Goal: Transaction & Acquisition: Book appointment/travel/reservation

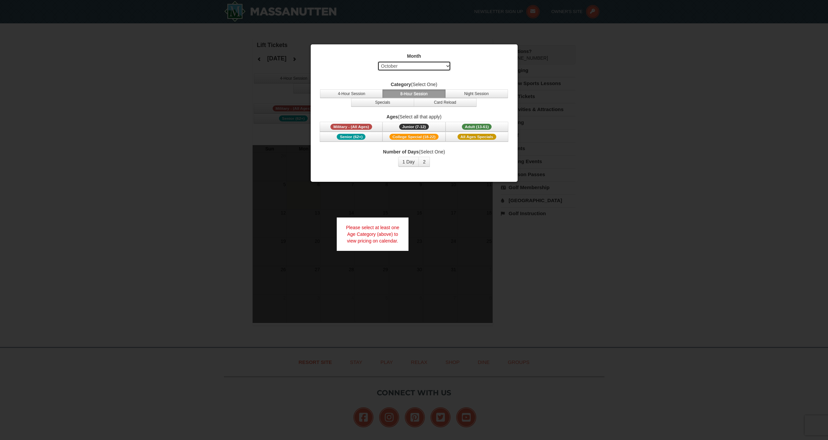
click at [434, 67] on select "Select October November December January February March April May June July Aug…" at bounding box center [413, 66] width 73 height 10
select select "2"
click at [377, 61] on select "Select October November December January February March April May June July Aug…" at bounding box center [413, 66] width 73 height 10
click at [475, 124] on span "Adult (13-61)" at bounding box center [477, 127] width 30 height 6
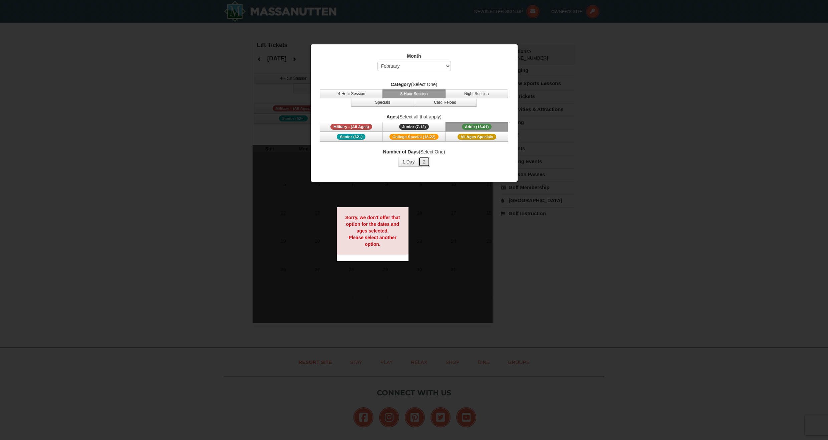
click at [423, 164] on button "2" at bounding box center [423, 162] width 11 height 10
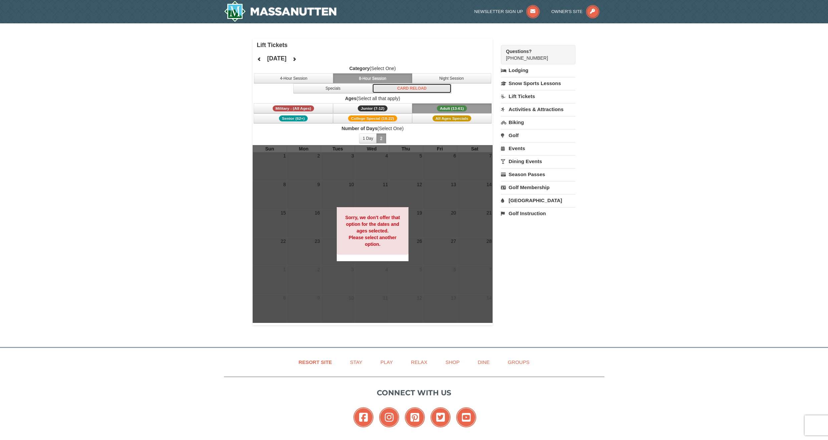
click at [416, 87] on button "Card Reload" at bounding box center [411, 88] width 79 height 10
click at [355, 92] on button "Specials" at bounding box center [332, 88] width 79 height 10
click at [309, 81] on button "4-Hour Session" at bounding box center [293, 78] width 79 height 10
click at [371, 73] on button "8-Hour Session" at bounding box center [372, 78] width 79 height 10
click at [519, 73] on link "Lodging" at bounding box center [538, 70] width 74 height 12
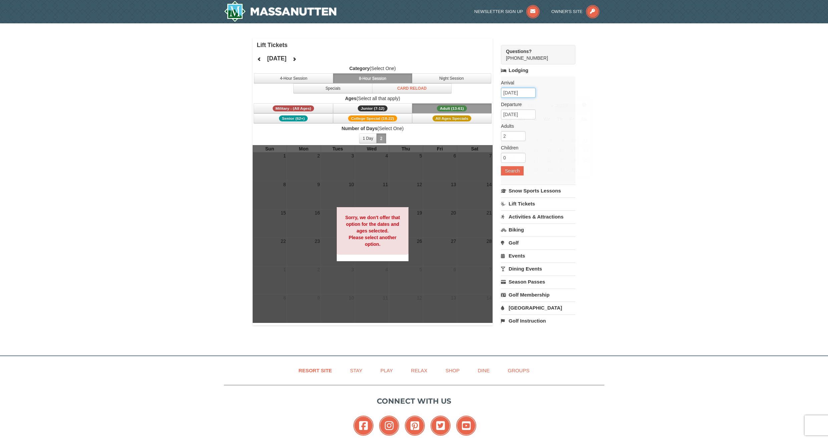
click at [509, 93] on input "10/06/2025" at bounding box center [518, 93] width 35 height 10
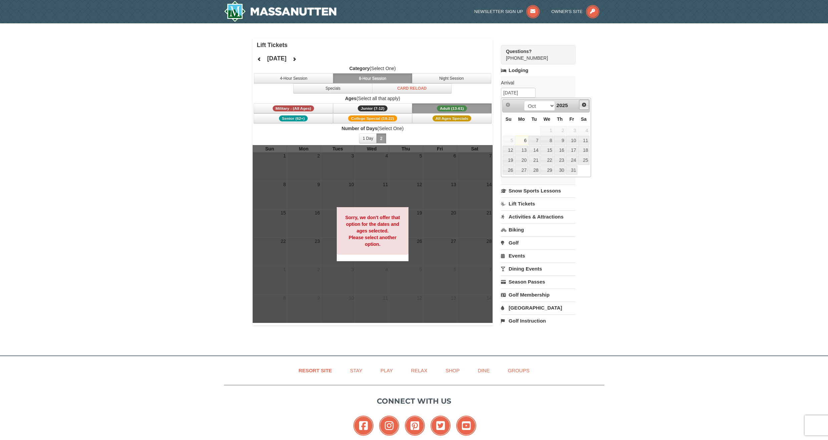
click at [583, 103] on span "Next" at bounding box center [583, 104] width 5 height 5
click at [562, 130] on link "5" at bounding box center [559, 130] width 11 height 9
type input "[DATE]"
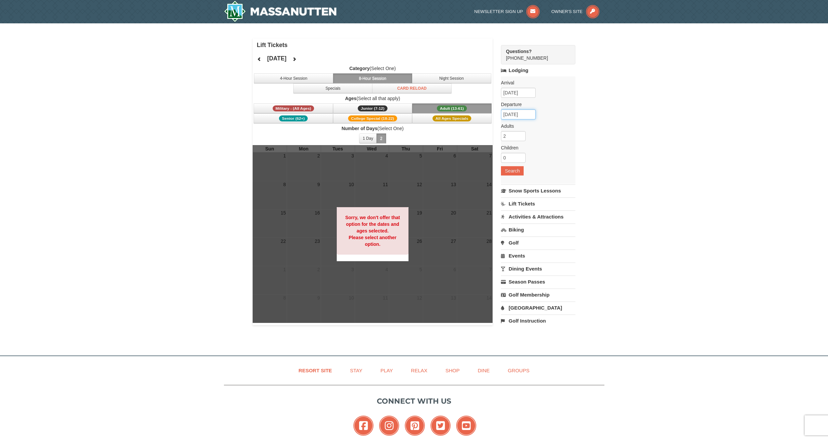
click at [522, 114] on input "02/06/2026" at bounding box center [518, 114] width 35 height 10
click at [519, 164] on link "9" at bounding box center [521, 161] width 13 height 9
type input "[DATE]"
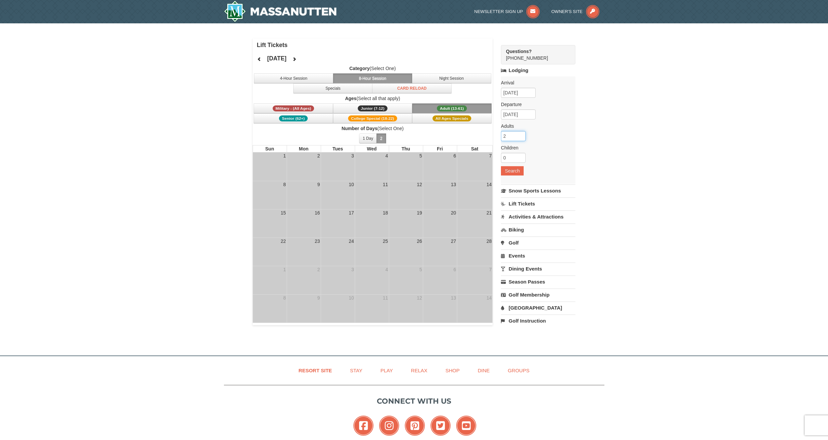
click at [514, 138] on input "2" at bounding box center [513, 136] width 25 height 10
click at [520, 135] on input "3" at bounding box center [513, 136] width 25 height 10
type input "4"
click at [520, 135] on input "4" at bounding box center [513, 136] width 25 height 10
click at [509, 168] on button "Search" at bounding box center [512, 170] width 23 height 9
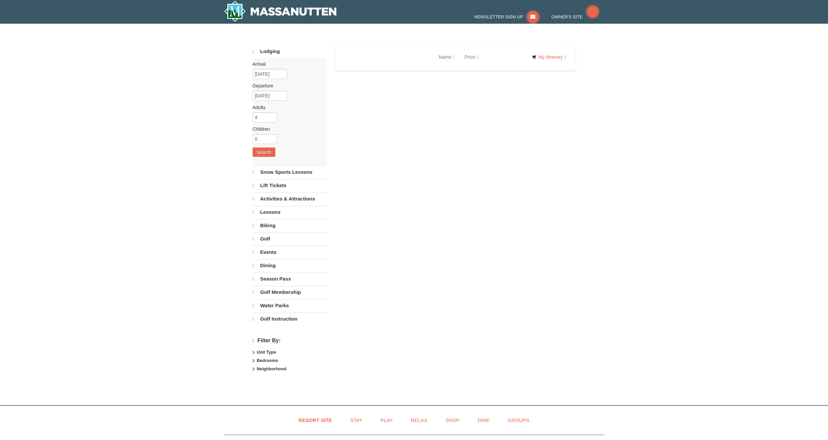
select select "10"
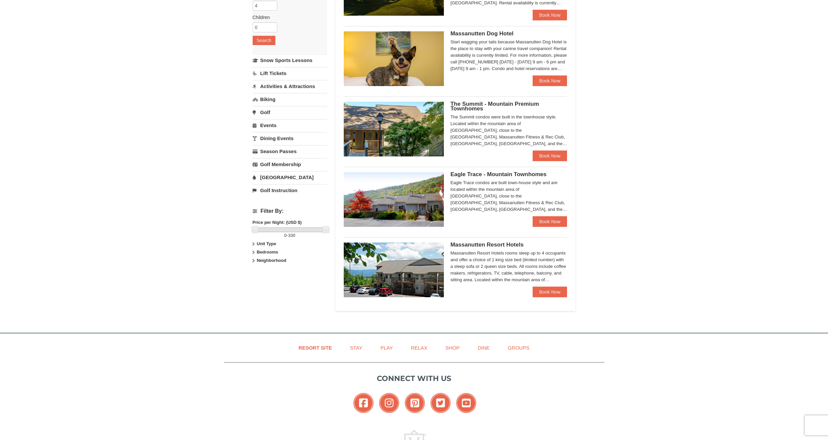
scroll to position [97, 0]
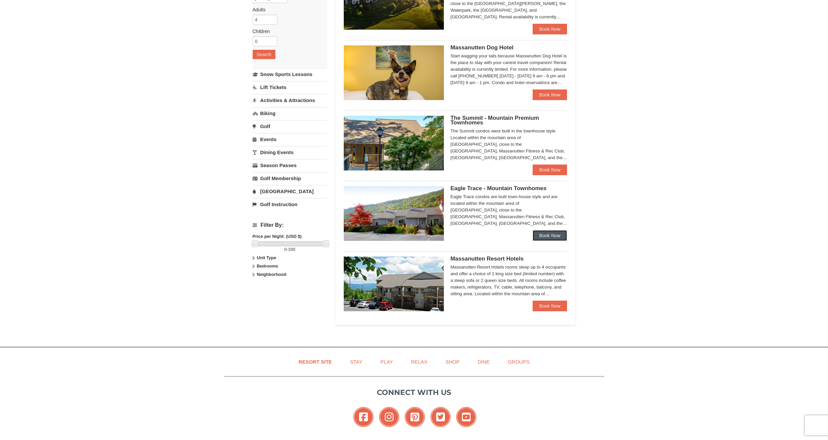
click at [541, 236] on link "Book Now" at bounding box center [550, 235] width 35 height 11
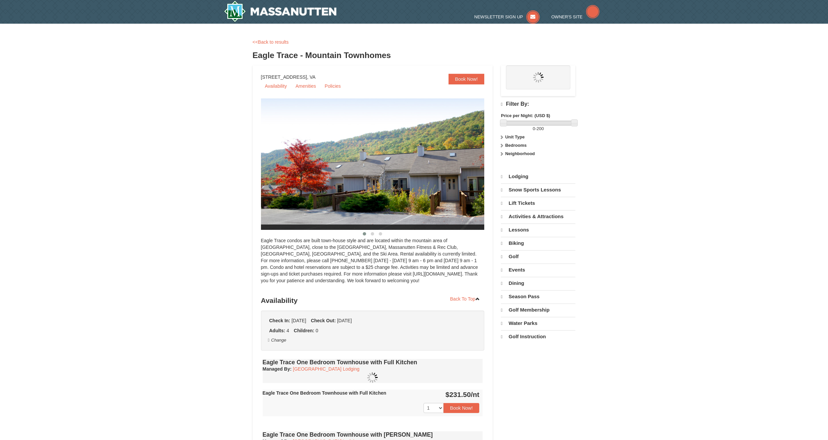
select select "10"
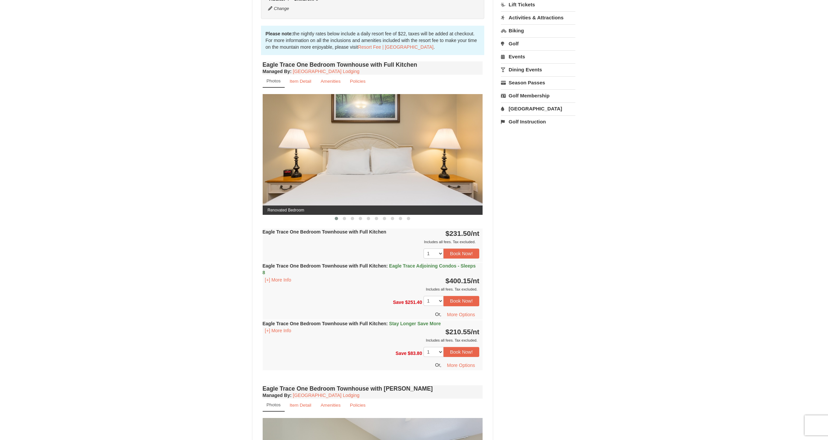
scroll to position [200, 0]
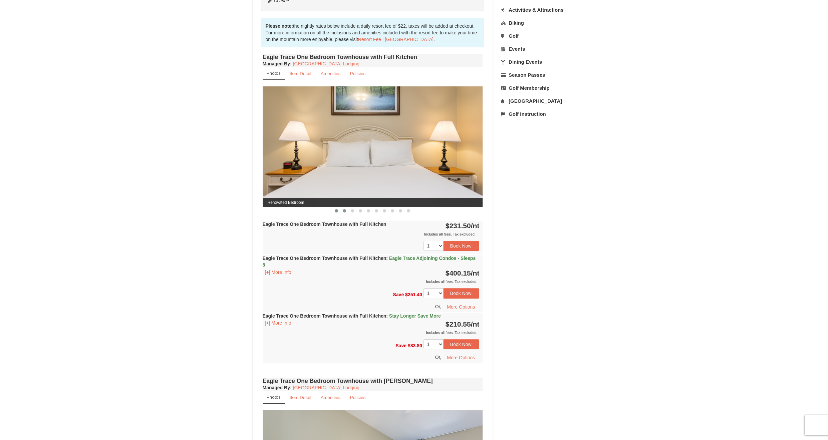
click at [342, 211] on button at bounding box center [344, 211] width 8 height 7
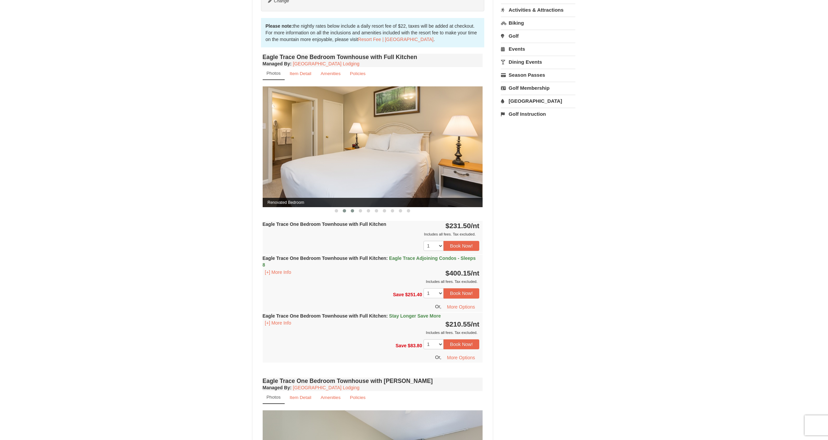
click at [350, 210] on button at bounding box center [352, 211] width 8 height 7
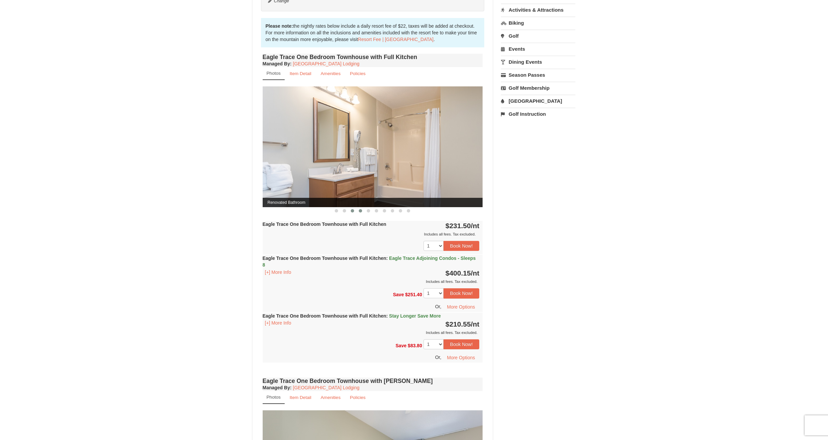
click at [363, 209] on button at bounding box center [360, 211] width 8 height 7
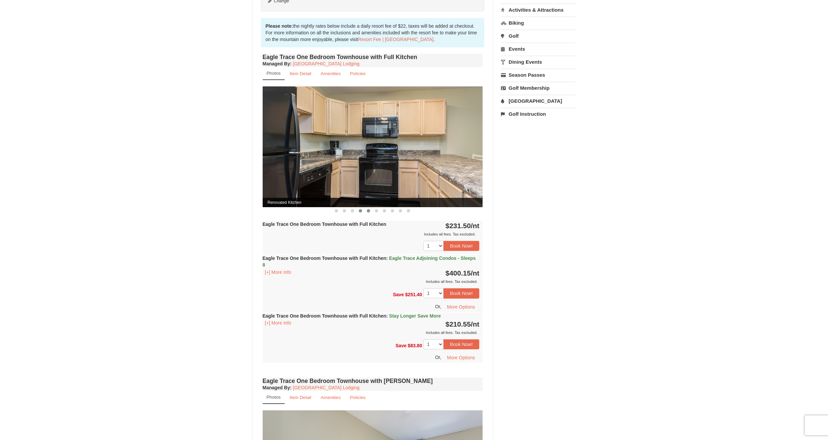
click at [367, 211] on span at bounding box center [368, 210] width 3 height 3
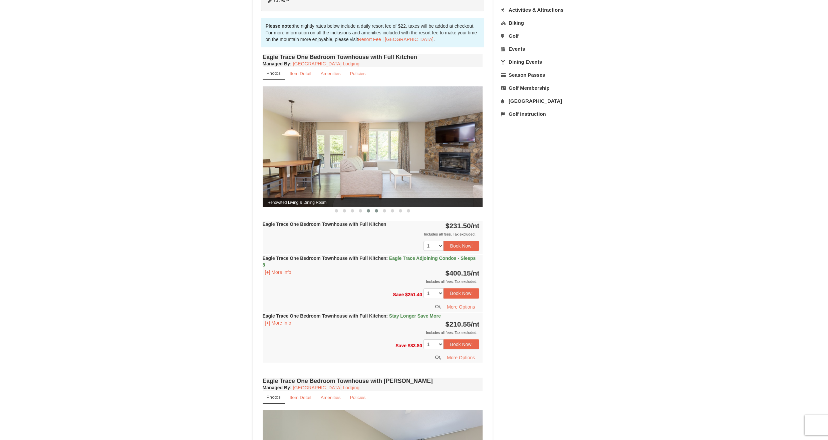
click at [375, 211] on span at bounding box center [376, 210] width 3 height 3
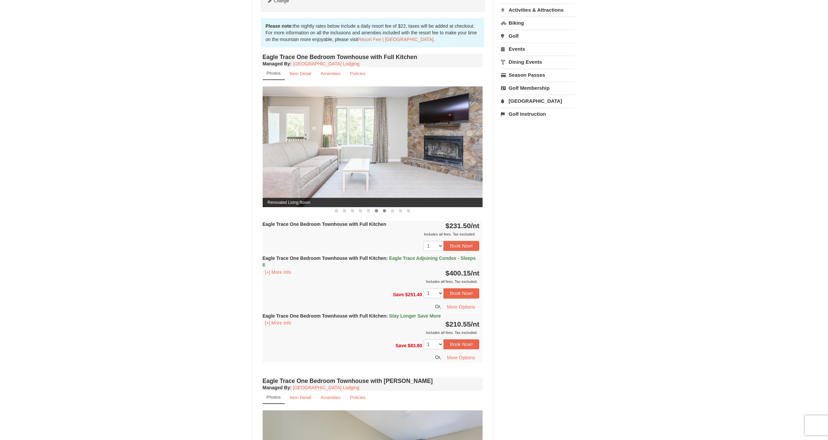
click at [385, 209] on span at bounding box center [384, 210] width 3 height 3
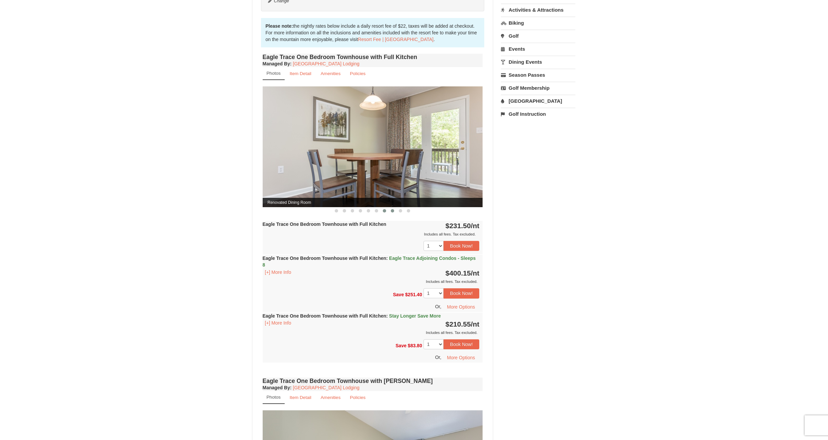
click at [390, 212] on button at bounding box center [392, 211] width 8 height 7
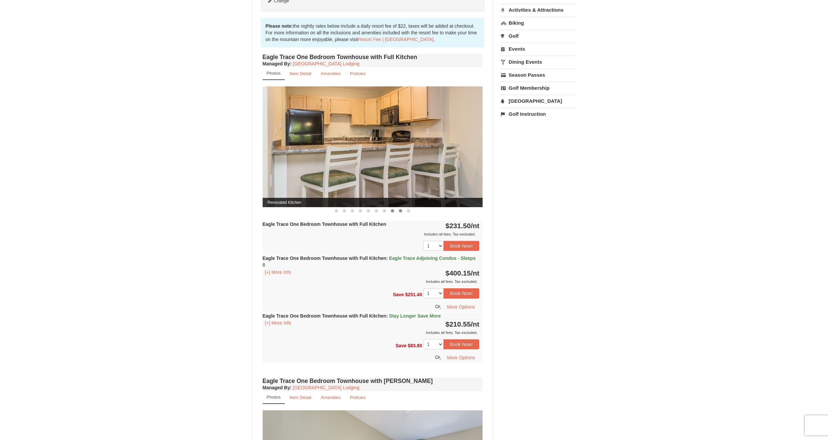
click at [398, 212] on button at bounding box center [400, 211] width 8 height 7
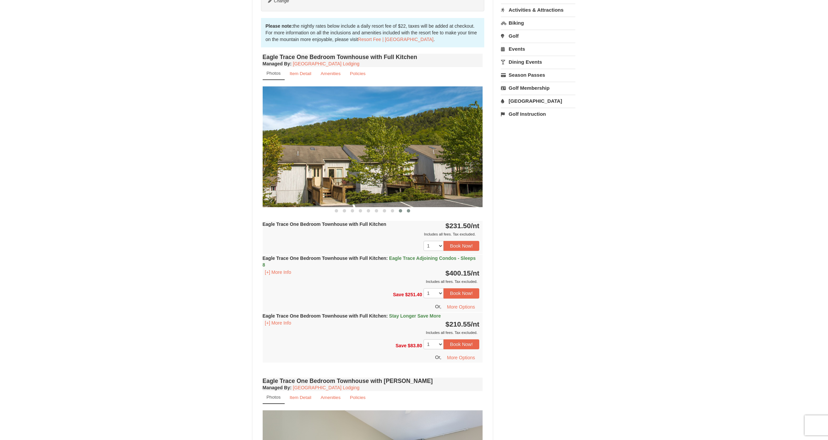
click at [410, 209] on button at bounding box center [408, 211] width 8 height 7
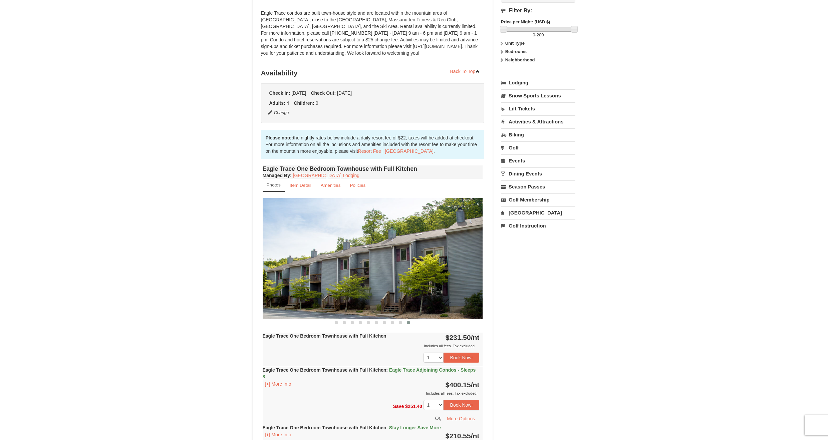
scroll to position [0, 0]
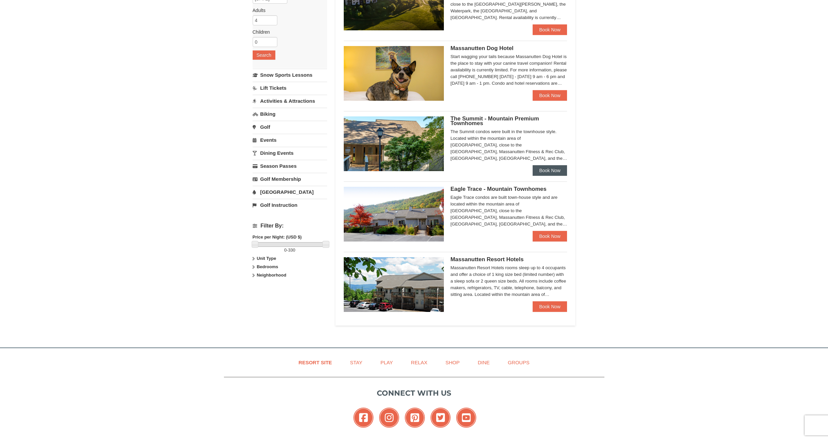
scroll to position [97, 0]
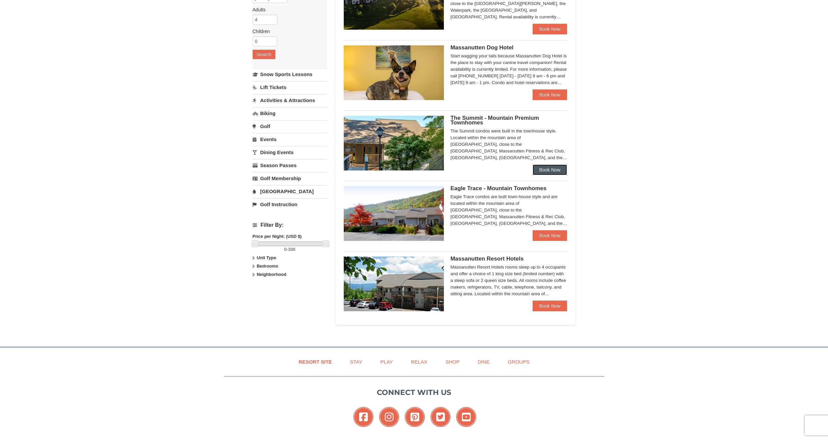
click at [542, 171] on link "Book Now" at bounding box center [550, 169] width 35 height 11
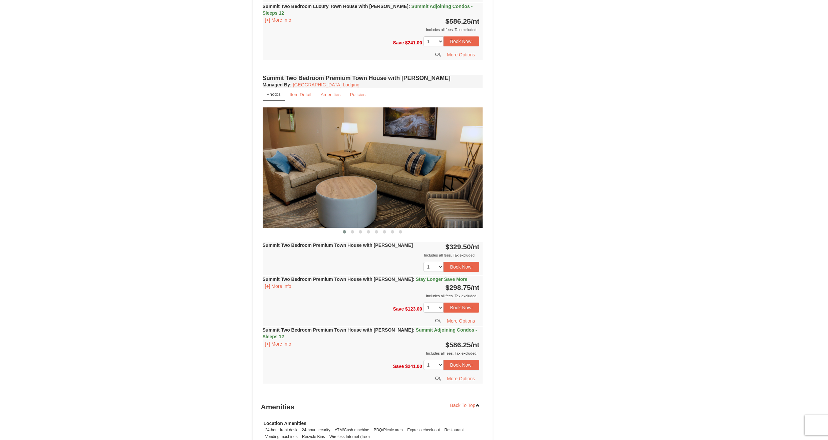
scroll to position [500, 0]
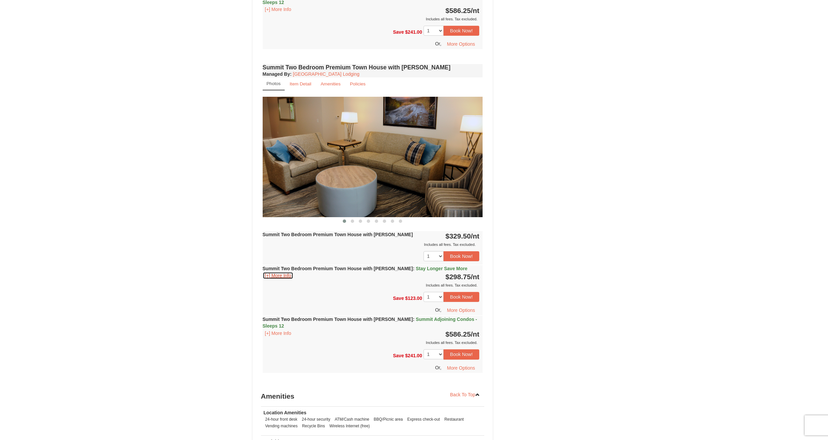
click at [281, 272] on button "[+] More Info" at bounding box center [278, 275] width 31 height 7
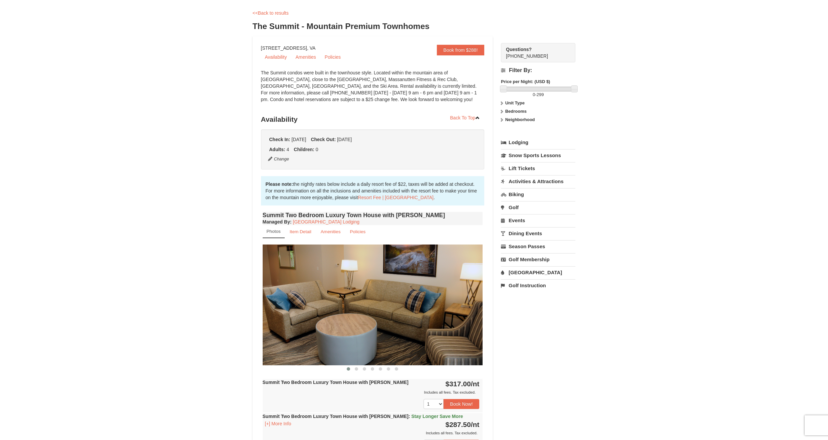
scroll to position [0, 0]
